Goal: Information Seeking & Learning: Learn about a topic

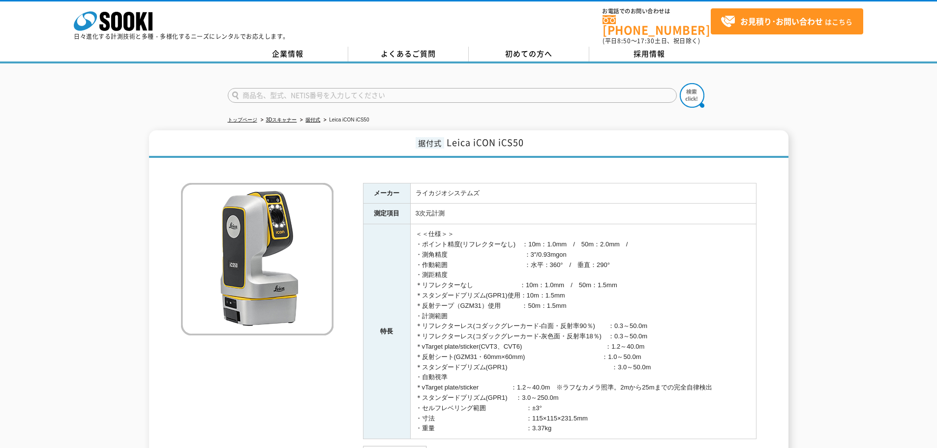
drag, startPoint x: 431, startPoint y: 203, endPoint x: 504, endPoint y: 310, distance: 129.6
click at [504, 310] on tbody "メーカー ライカジオシステムズ 測定項目 3次元計測 特長 ＜＜仕様＞＞ ・ポイント精度(リフレクターなし)　：10m：1.0mm　/　50m：2.0mm　/…" at bounding box center [559, 311] width 393 height 256
click at [576, 386] on td "＜＜仕様＞＞ ・ポイント精度(リフレクターなし)　：10m：1.0mm　/　50m：2.0mm　/ ・測角精度　　　　　　　　　　　　：3″/0.93mgon…" at bounding box center [583, 331] width 346 height 215
click at [310, 117] on link "据付式" at bounding box center [313, 119] width 15 height 5
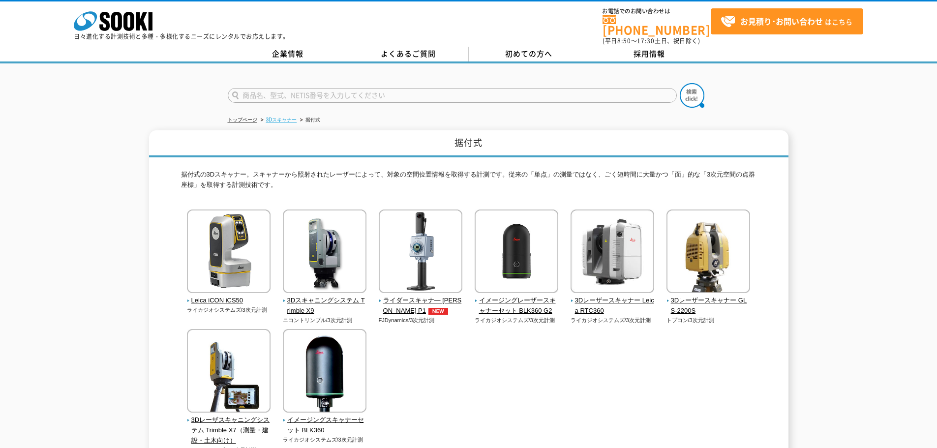
click at [275, 117] on link "3Dスキャナー" at bounding box center [281, 119] width 31 height 5
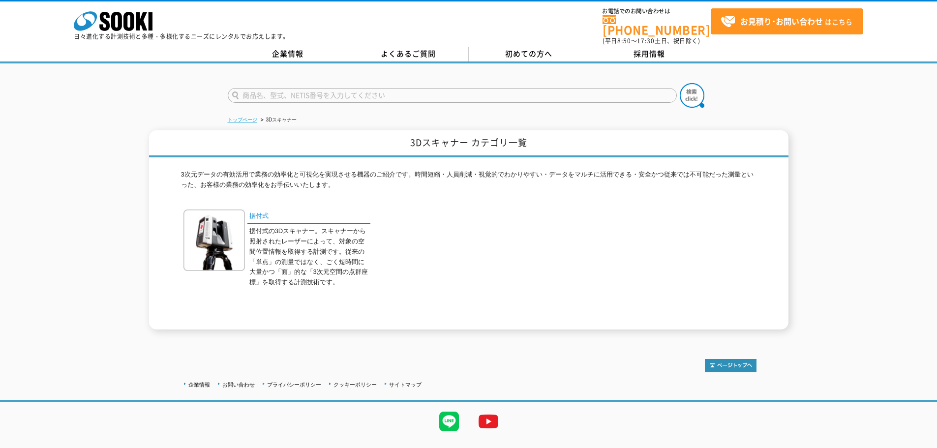
click at [237, 117] on link "トップページ" at bounding box center [243, 119] width 30 height 5
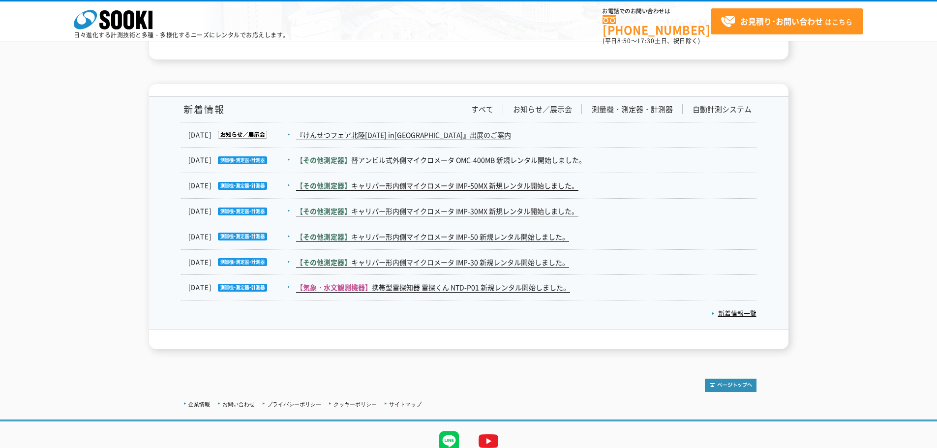
scroll to position [1615, 0]
